Goal: Information Seeking & Learning: Compare options

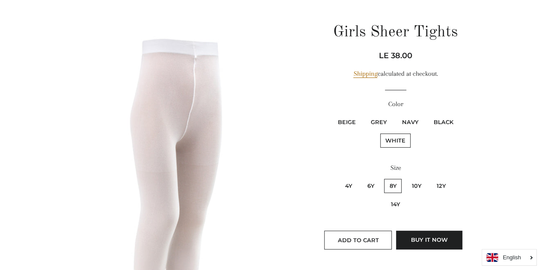
click at [444, 121] on label "Black" at bounding box center [443, 122] width 30 height 14
click at [427, 114] on input "Black" at bounding box center [427, 114] width 0 height 0
radio input "true"
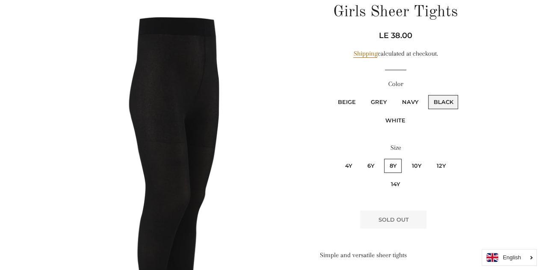
scroll to position [191, 0]
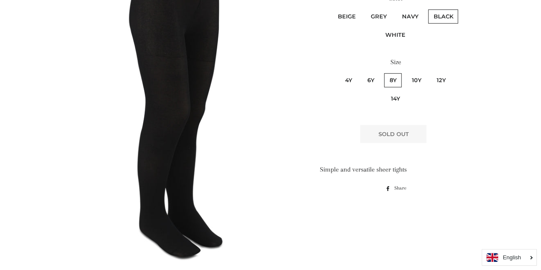
click at [398, 36] on label "White" at bounding box center [395, 35] width 30 height 14
click at [459, 9] on input "White" at bounding box center [459, 8] width 0 height 0
radio input "true"
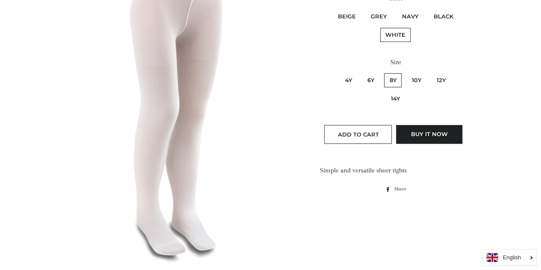
click at [444, 15] on label "Black" at bounding box center [443, 16] width 30 height 14
click at [427, 9] on input "Black" at bounding box center [427, 8] width 0 height 0
radio input "true"
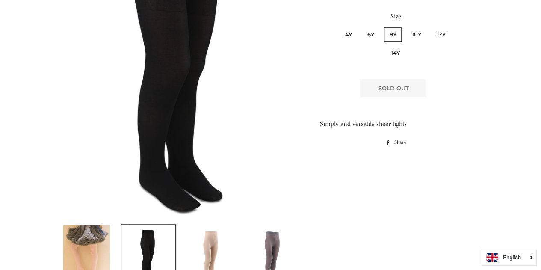
scroll to position [126, 0]
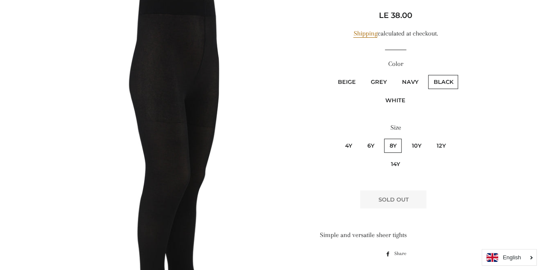
click at [406, 143] on label "10y" at bounding box center [416, 145] width 20 height 14
click at [405, 138] on input "10y" at bounding box center [405, 137] width 0 height 0
radio input "true"
click at [431, 144] on label "12y" at bounding box center [441, 145] width 20 height 14
click at [430, 138] on input "12y" at bounding box center [430, 137] width 0 height 0
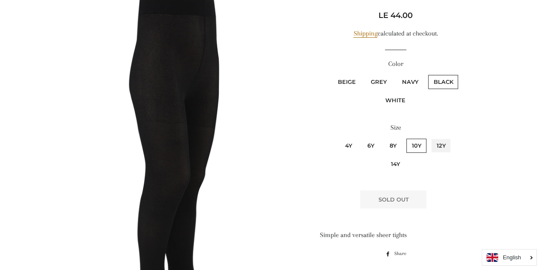
radio input "true"
click at [384, 142] on label "8y" at bounding box center [393, 145] width 18 height 14
click at [383, 138] on input "8y" at bounding box center [383, 137] width 0 height 0
radio input "true"
click at [362, 141] on label "6y" at bounding box center [371, 145] width 18 height 14
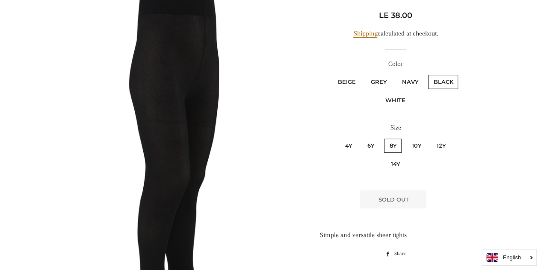
click at [360, 138] on input "6y" at bounding box center [360, 137] width 0 height 0
radio input "true"
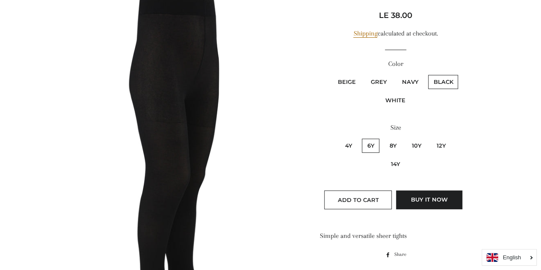
click at [378, 82] on label "Grey" at bounding box center [378, 82] width 27 height 14
click at [364, 74] on input "Grey" at bounding box center [364, 74] width 0 height 0
radio input "true"
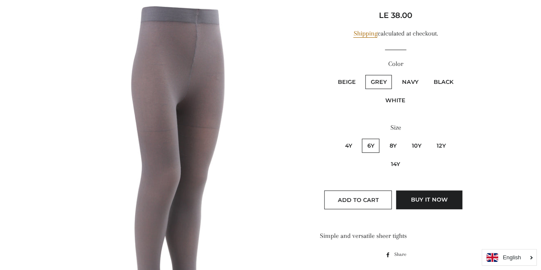
click at [384, 148] on label "8y" at bounding box center [393, 145] width 18 height 14
click at [406, 145] on label "10y" at bounding box center [416, 145] width 20 height 14
click at [405, 138] on input "10y" at bounding box center [405, 137] width 0 height 0
radio input "true"
click at [431, 143] on label "12y" at bounding box center [441, 145] width 20 height 14
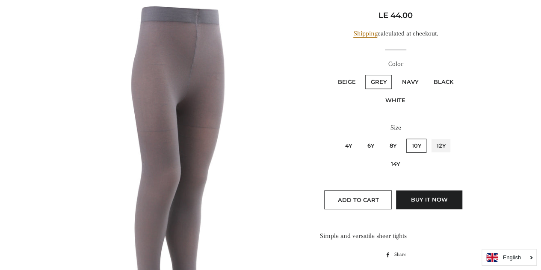
click at [430, 138] on input "12y" at bounding box center [430, 137] width 0 height 0
radio input "true"
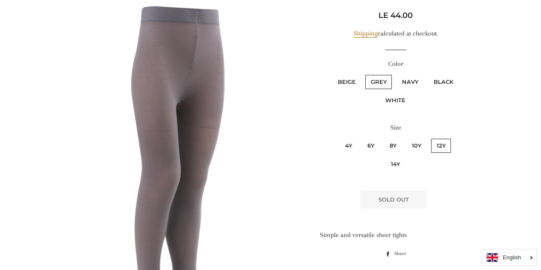
click at [339, 79] on label "Beige" at bounding box center [346, 82] width 28 height 14
click at [331, 74] on input "Beige" at bounding box center [331, 74] width 0 height 0
radio input "true"
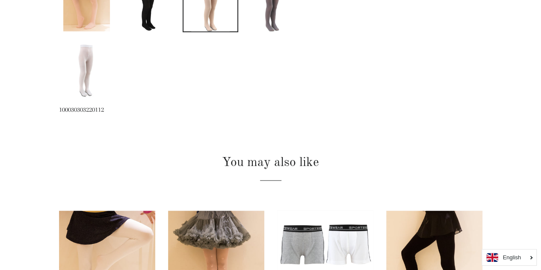
scroll to position [146, 0]
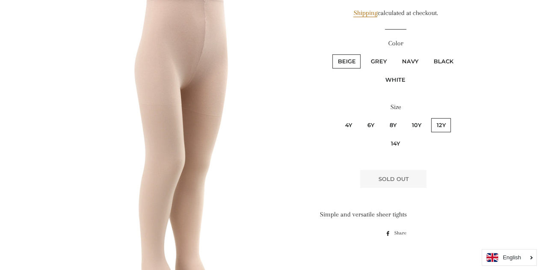
click at [406, 124] on label "10y" at bounding box center [416, 125] width 20 height 14
click at [405, 117] on input "10y" at bounding box center [405, 117] width 0 height 0
radio input "true"
click at [441, 61] on label "Black" at bounding box center [443, 61] width 30 height 14
click at [427, 53] on input "Black" at bounding box center [427, 53] width 0 height 0
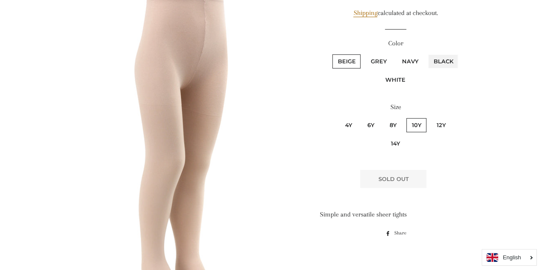
radio input "true"
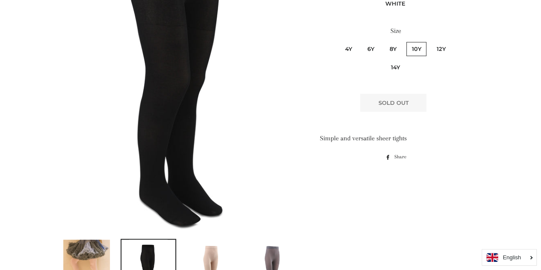
scroll to position [81, 0]
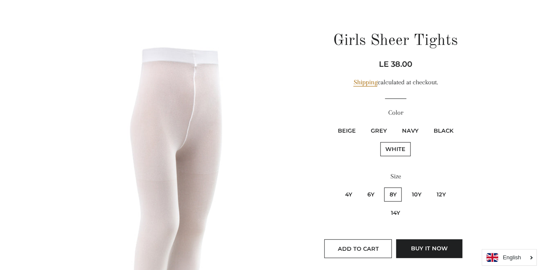
scroll to position [85, 0]
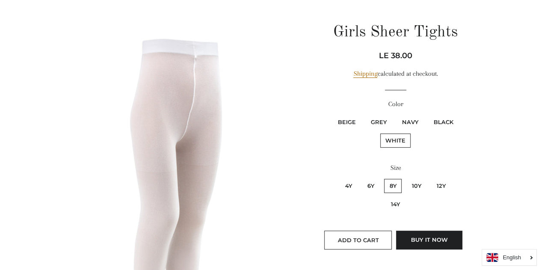
drag, startPoint x: 495, startPoint y: 56, endPoint x: 466, endPoint y: 50, distance: 29.3
